Goal: Browse casually

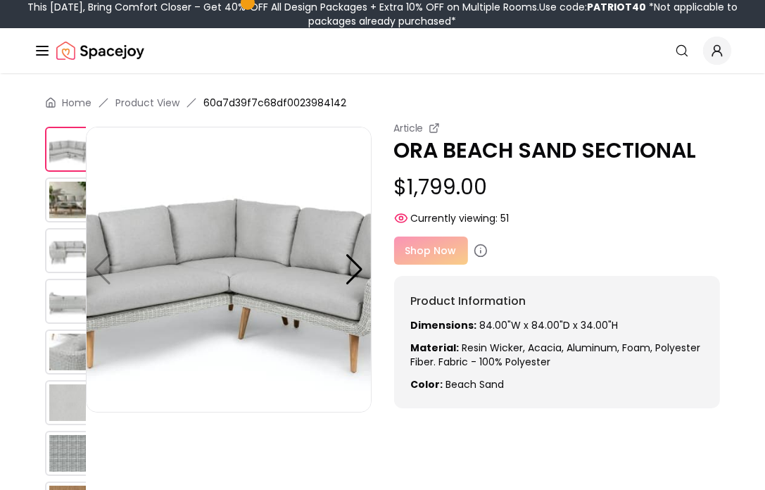
click at [429, 257] on div "Shop Now" at bounding box center [557, 250] width 326 height 28
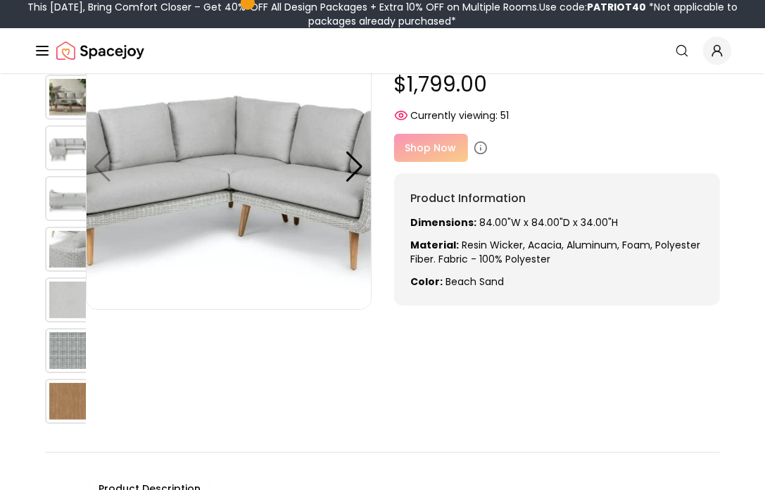
scroll to position [101, 0]
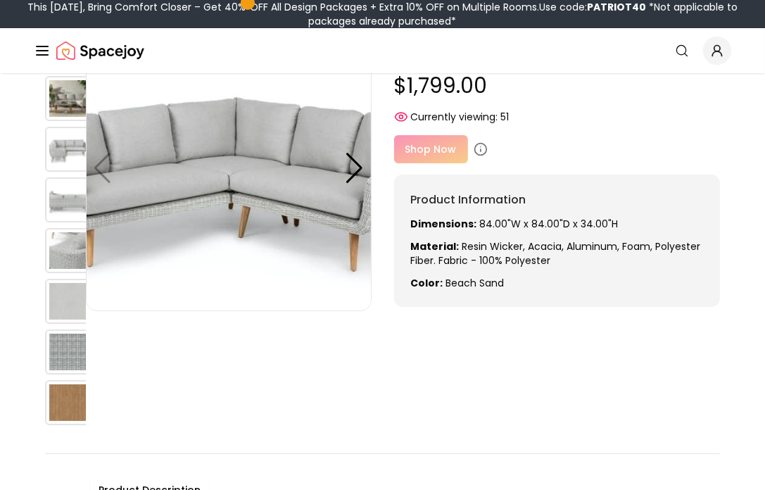
click at [62, 351] on img at bounding box center [67, 351] width 45 height 45
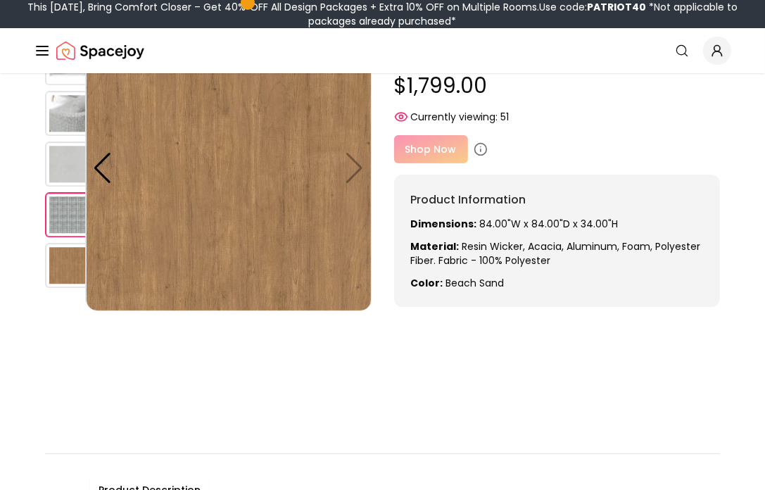
click at [53, 213] on img at bounding box center [67, 214] width 45 height 45
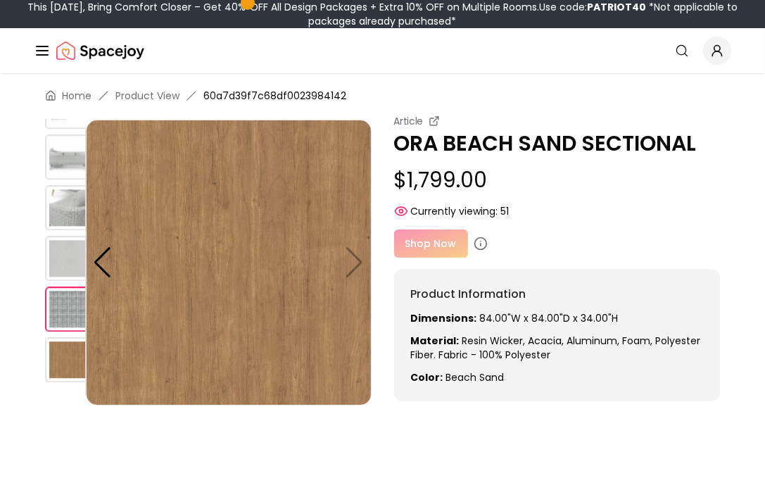
scroll to position [0, 0]
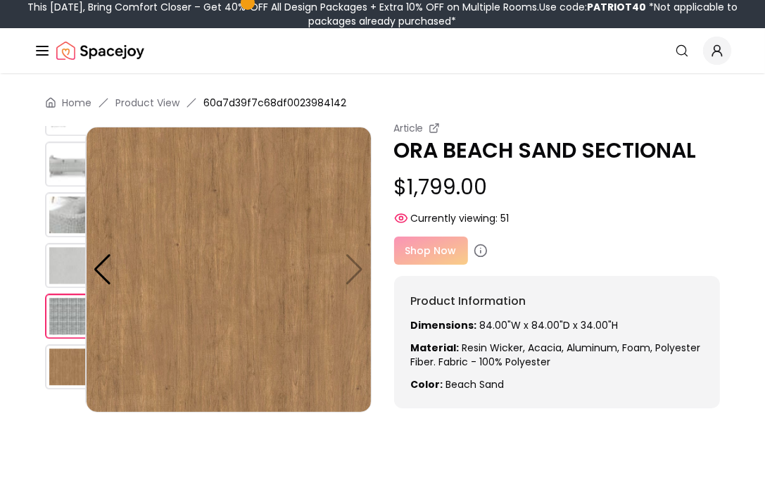
click at [425, 253] on div "Shop Now" at bounding box center [557, 250] width 326 height 28
click at [59, 205] on img at bounding box center [67, 214] width 45 height 45
click at [352, 278] on img at bounding box center [229, 270] width 286 height 286
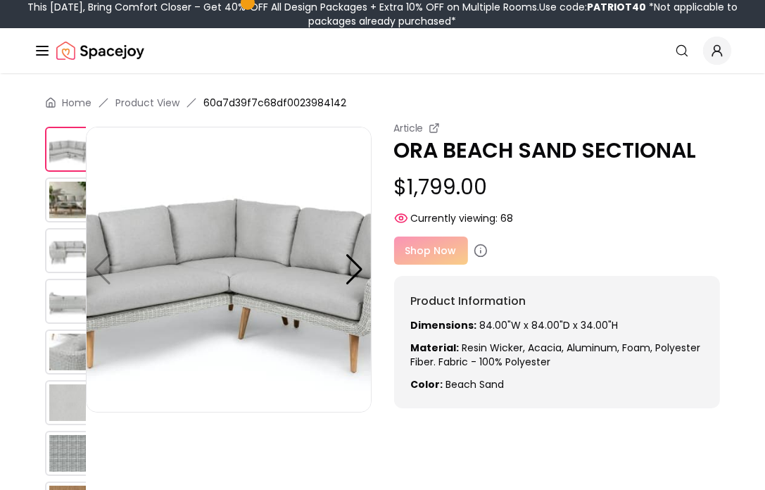
click at [334, 322] on img at bounding box center [229, 270] width 286 height 286
click at [70, 459] on img at bounding box center [67, 453] width 45 height 45
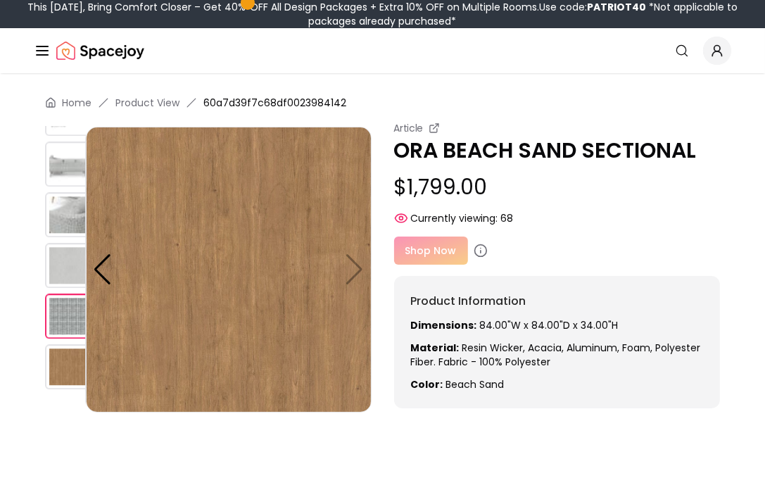
click at [357, 273] on img at bounding box center [229, 270] width 286 height 286
click at [98, 272] on div at bounding box center [102, 269] width 19 height 31
click at [98, 273] on div at bounding box center [102, 269] width 19 height 31
click at [65, 217] on img at bounding box center [67, 214] width 45 height 45
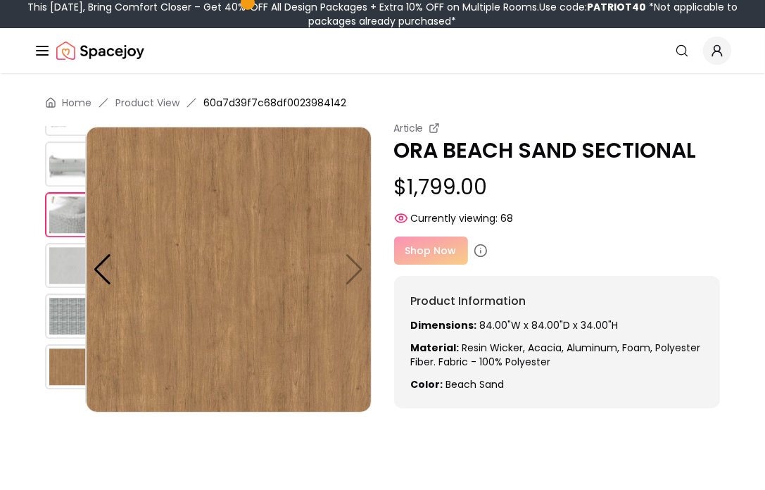
click at [61, 325] on img at bounding box center [67, 315] width 45 height 45
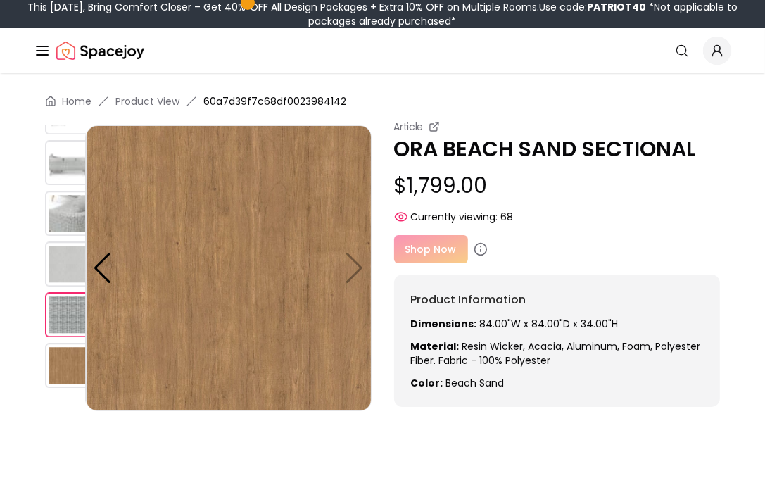
drag, startPoint x: 767, startPoint y: 483, endPoint x: 502, endPoint y: 250, distance: 353.5
click at [502, 250] on div "Shop Now" at bounding box center [557, 249] width 326 height 28
click at [65, 310] on img at bounding box center [67, 314] width 45 height 45
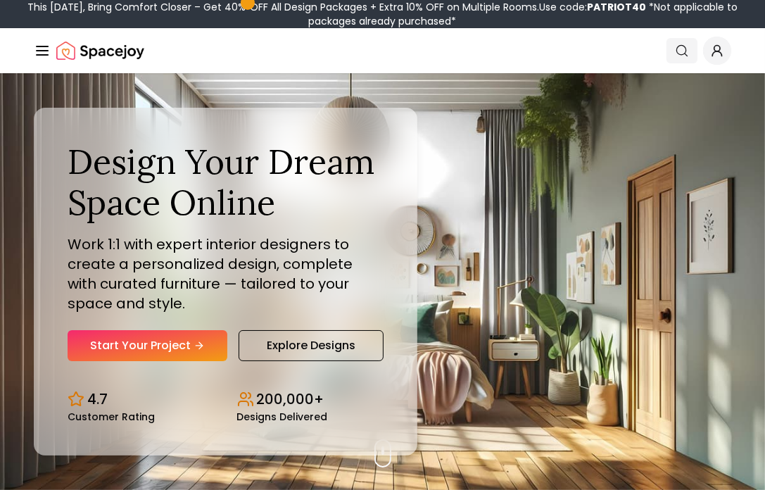
click at [676, 46] on icon "Global" at bounding box center [682, 51] width 14 height 14
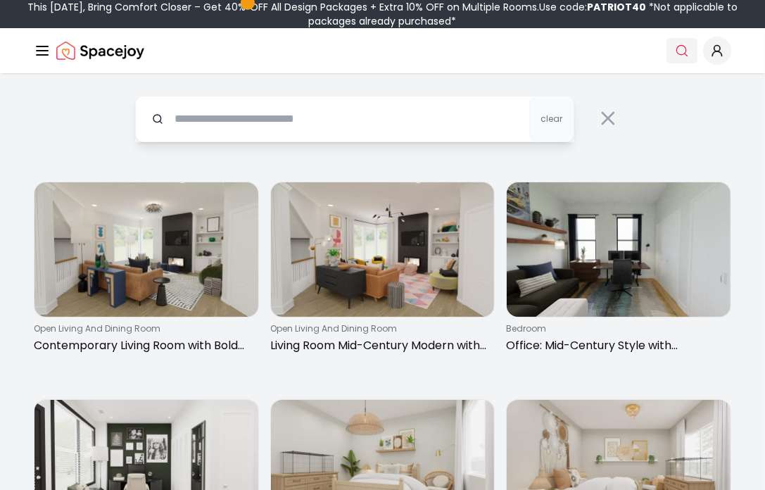
click at [676, 46] on icon "Global" at bounding box center [682, 51] width 14 height 14
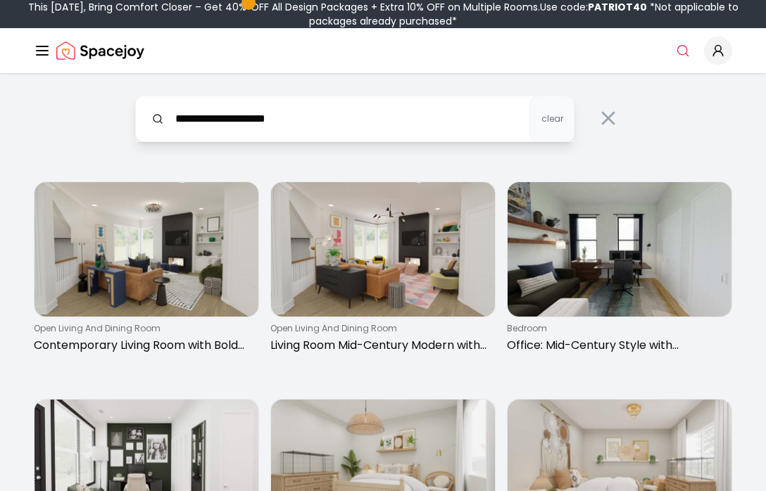
type input "**********"
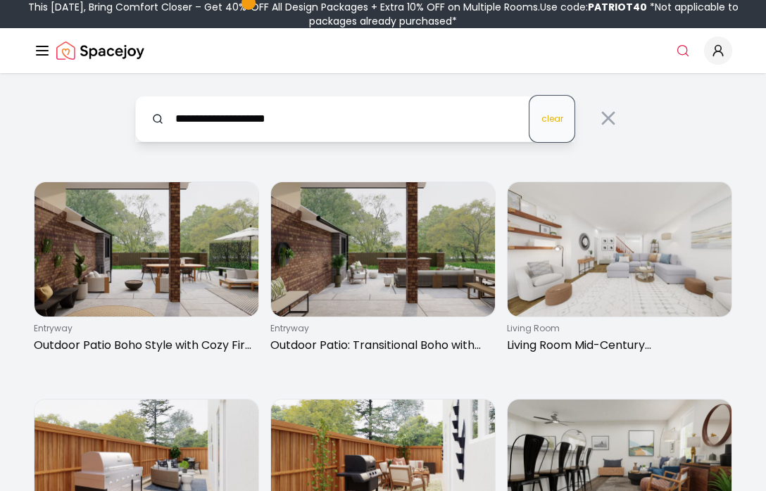
click at [566, 119] on button "clear" at bounding box center [551, 119] width 45 height 46
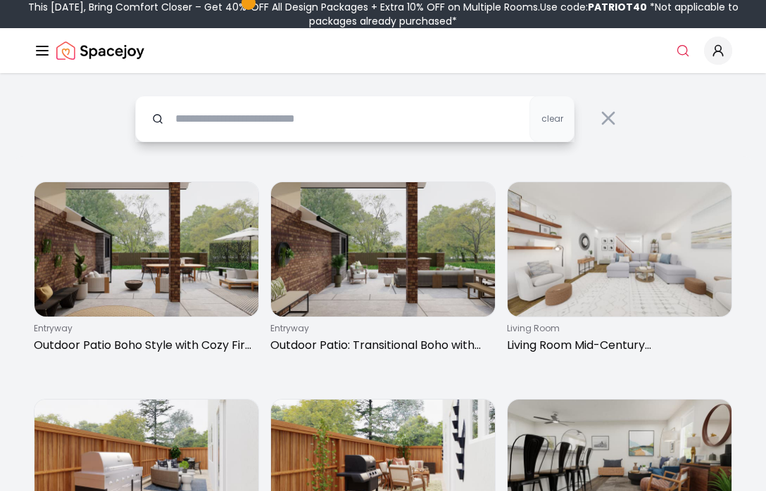
click at [402, 110] on input "text" at bounding box center [354, 119] width 439 height 46
type input "**********"
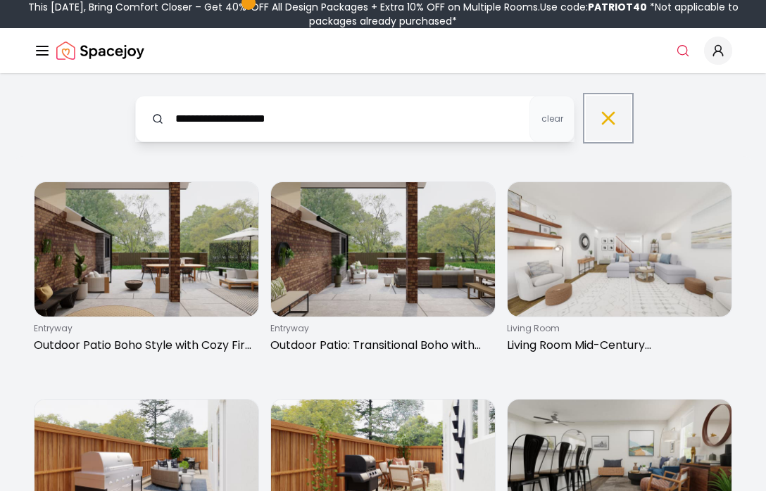
click at [612, 128] on icon at bounding box center [608, 118] width 23 height 23
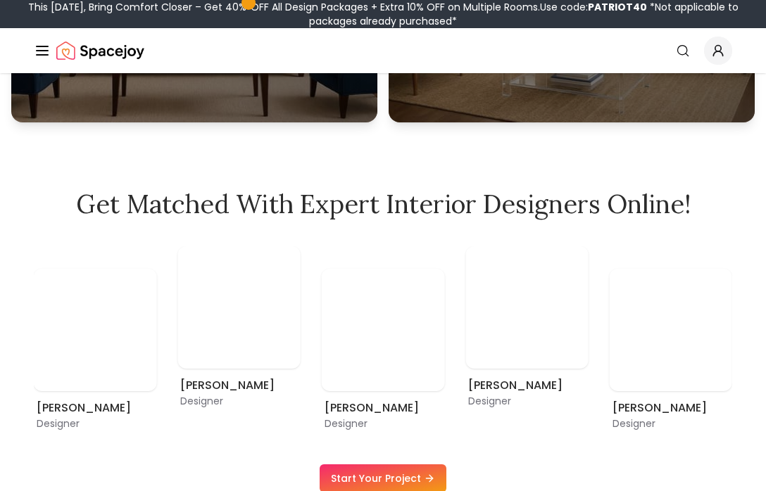
scroll to position [664, 0]
